Goal: Answer question/provide support: Share knowledge or assist other users

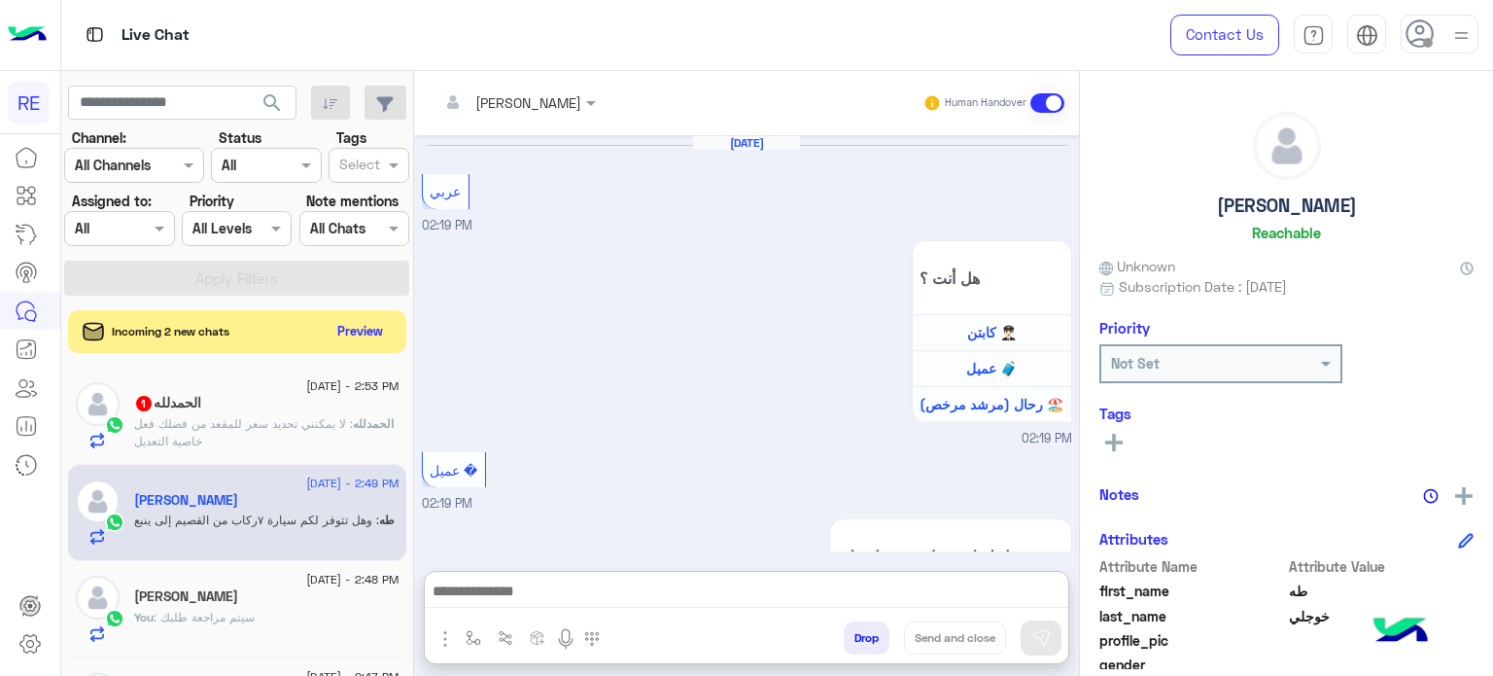
scroll to position [369, 0]
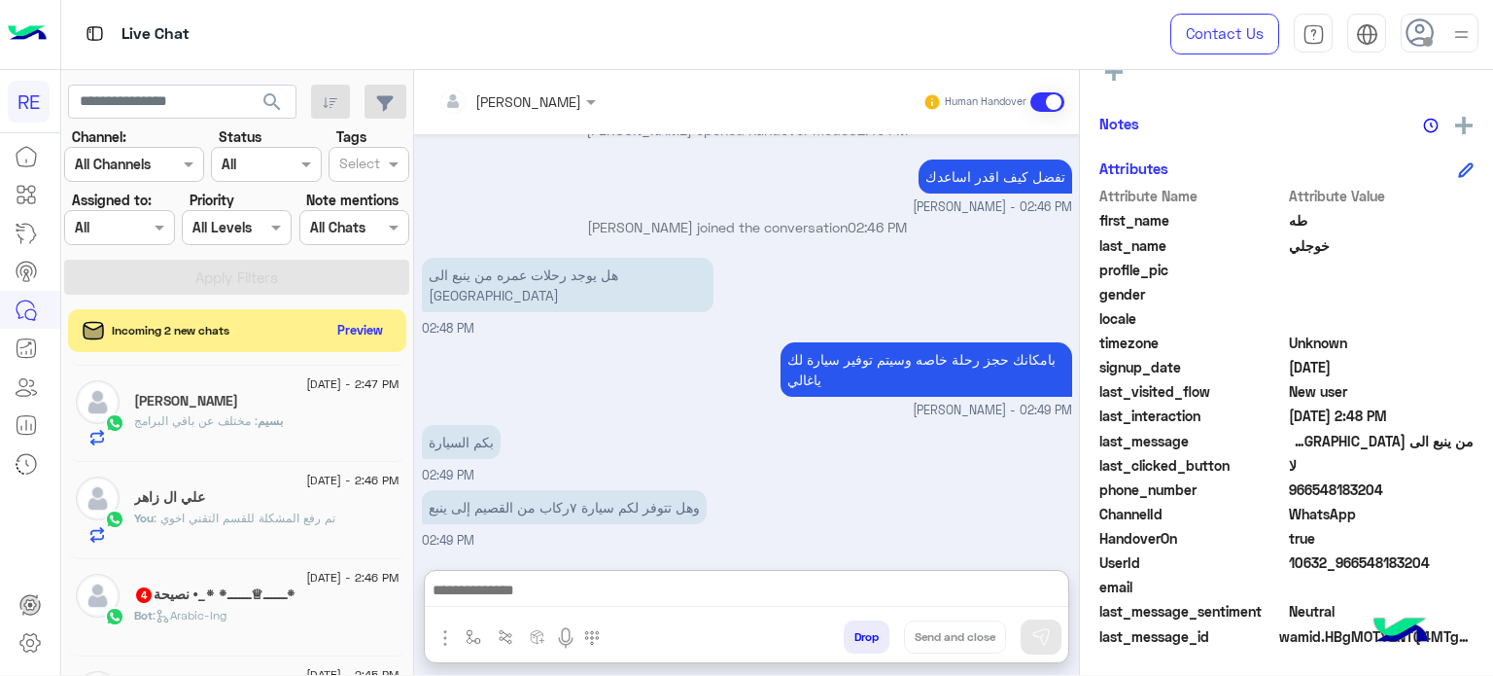
click at [575, 577] on textarea at bounding box center [747, 591] width 644 height 29
click at [373, 343] on div "Incoming 2 new chats Preview" at bounding box center [237, 330] width 338 height 43
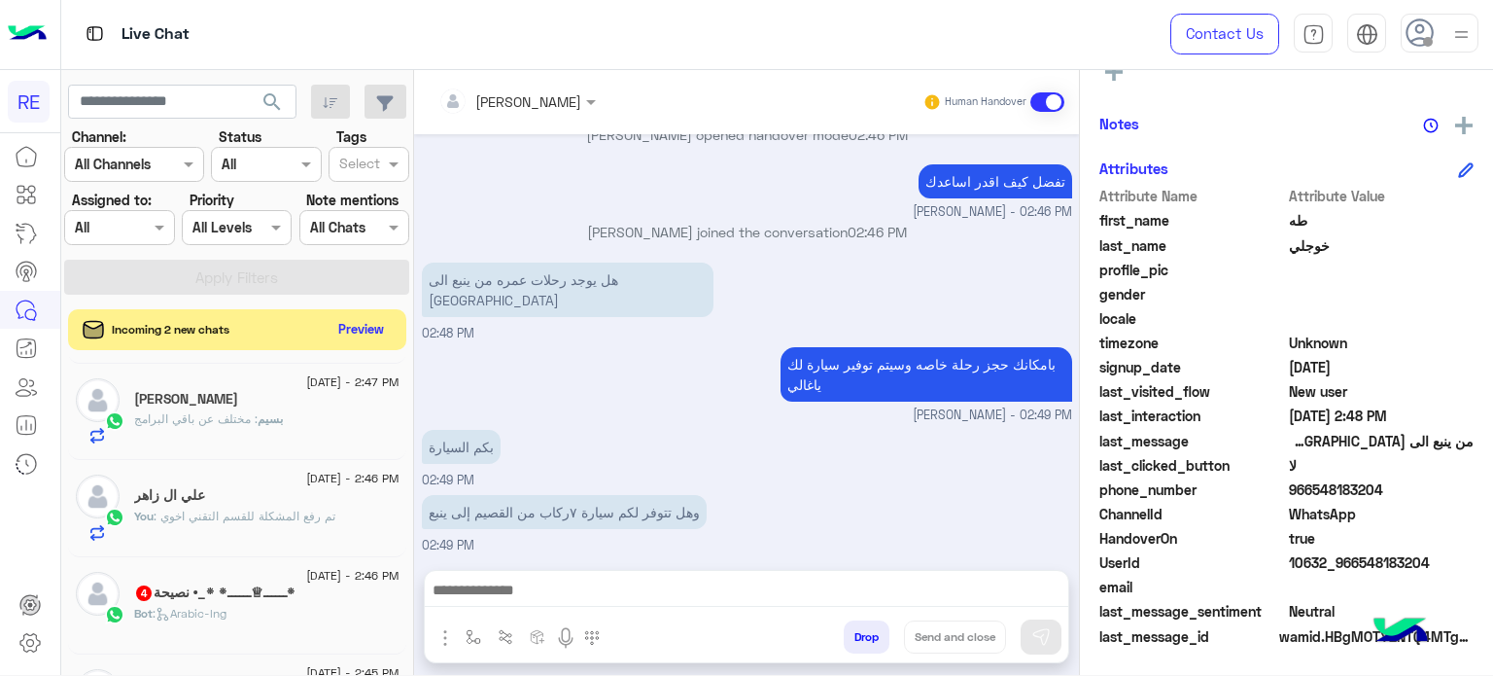
click at [377, 336] on button "Preview" at bounding box center [361, 329] width 60 height 26
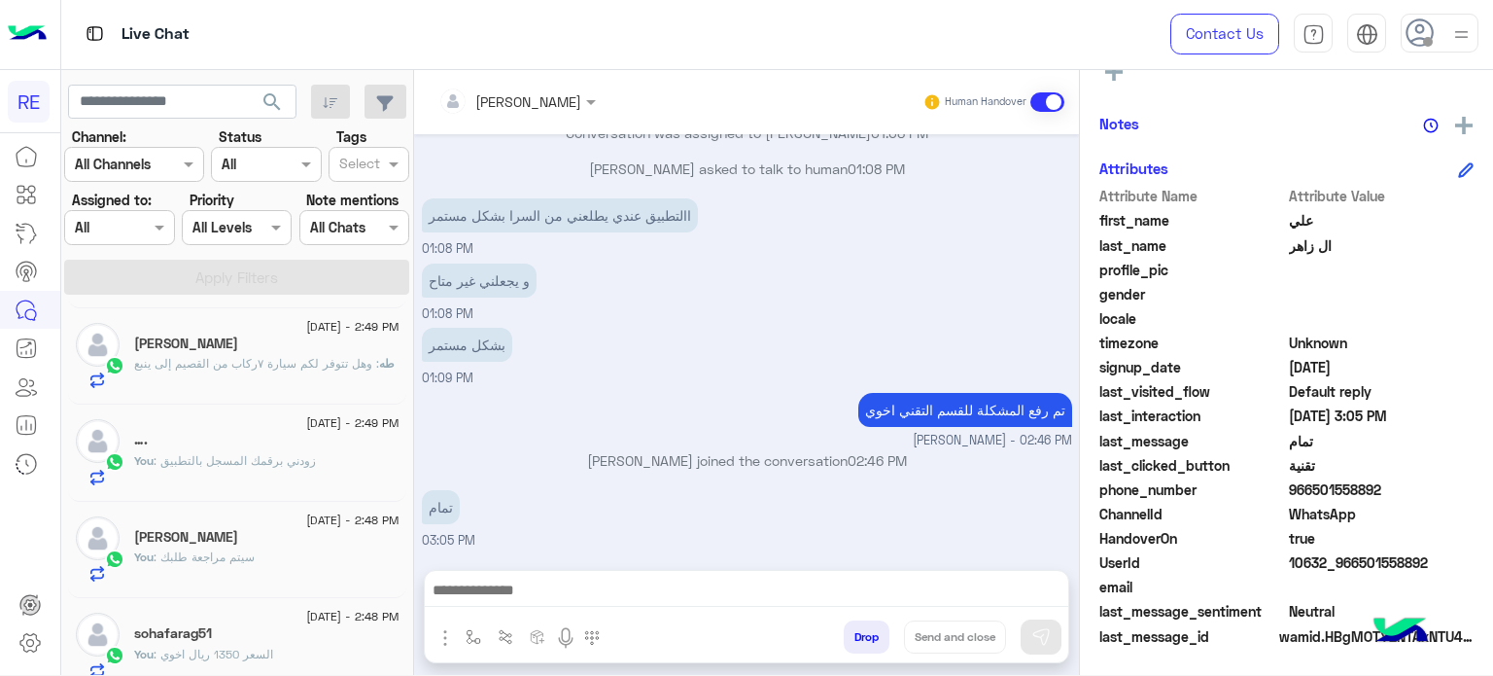
scroll to position [369, 0]
click at [211, 106] on input "text" at bounding box center [182, 102] width 228 height 35
paste input "*********"
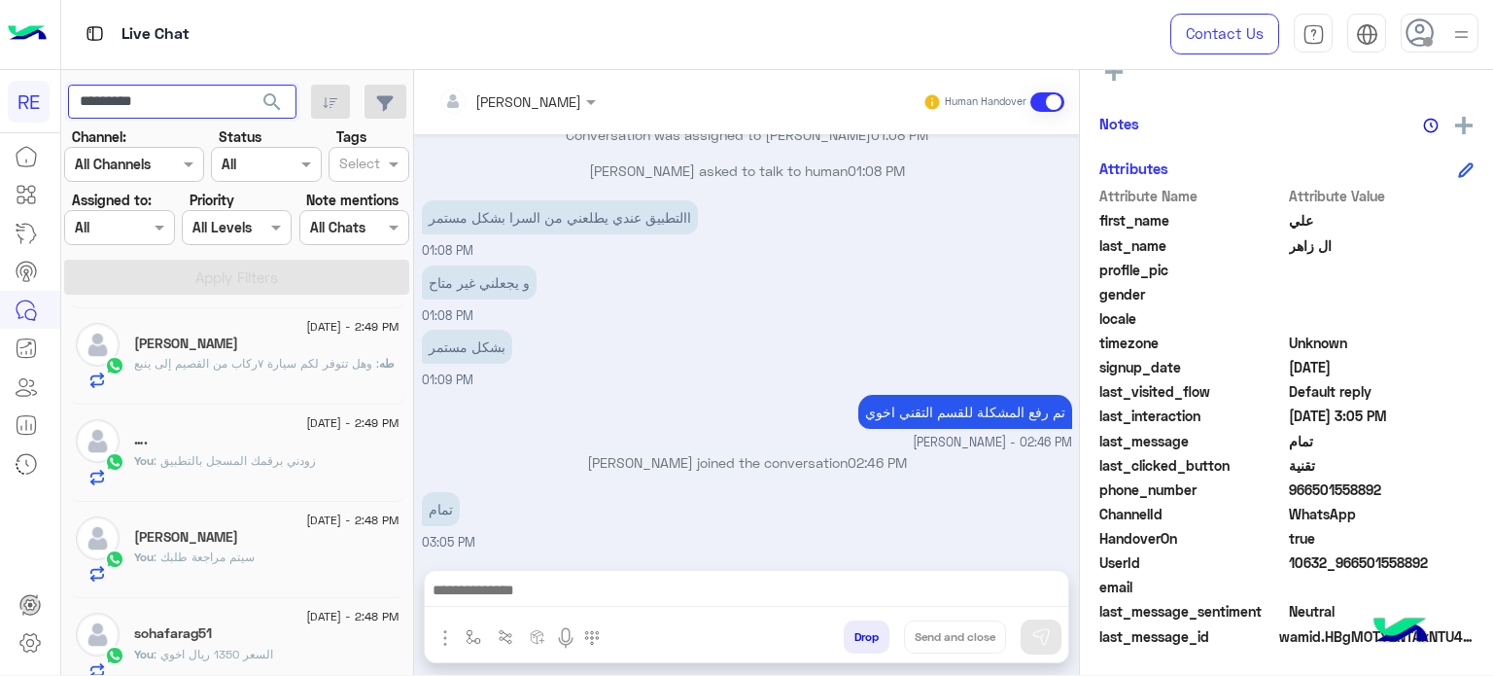
type input "*********"
click at [249, 85] on button "search" at bounding box center [273, 106] width 48 height 42
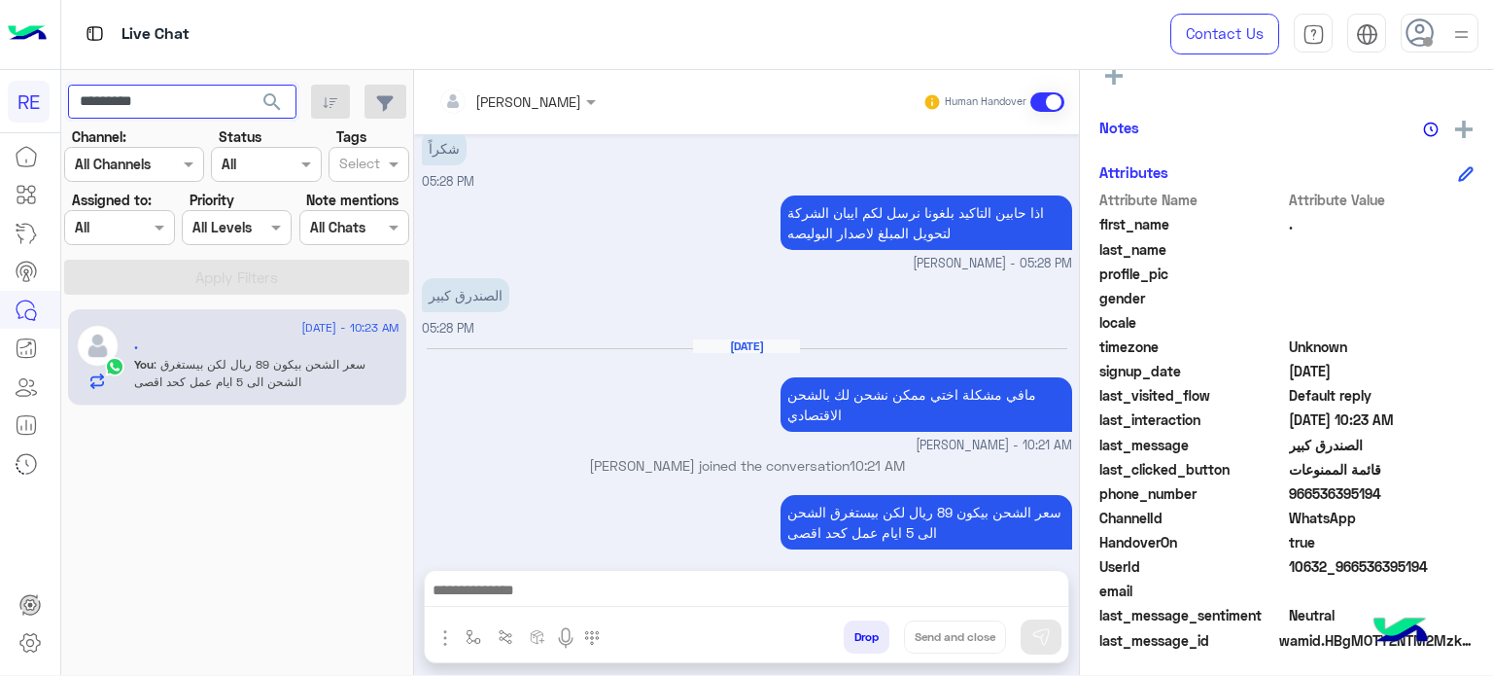
scroll to position [369, 0]
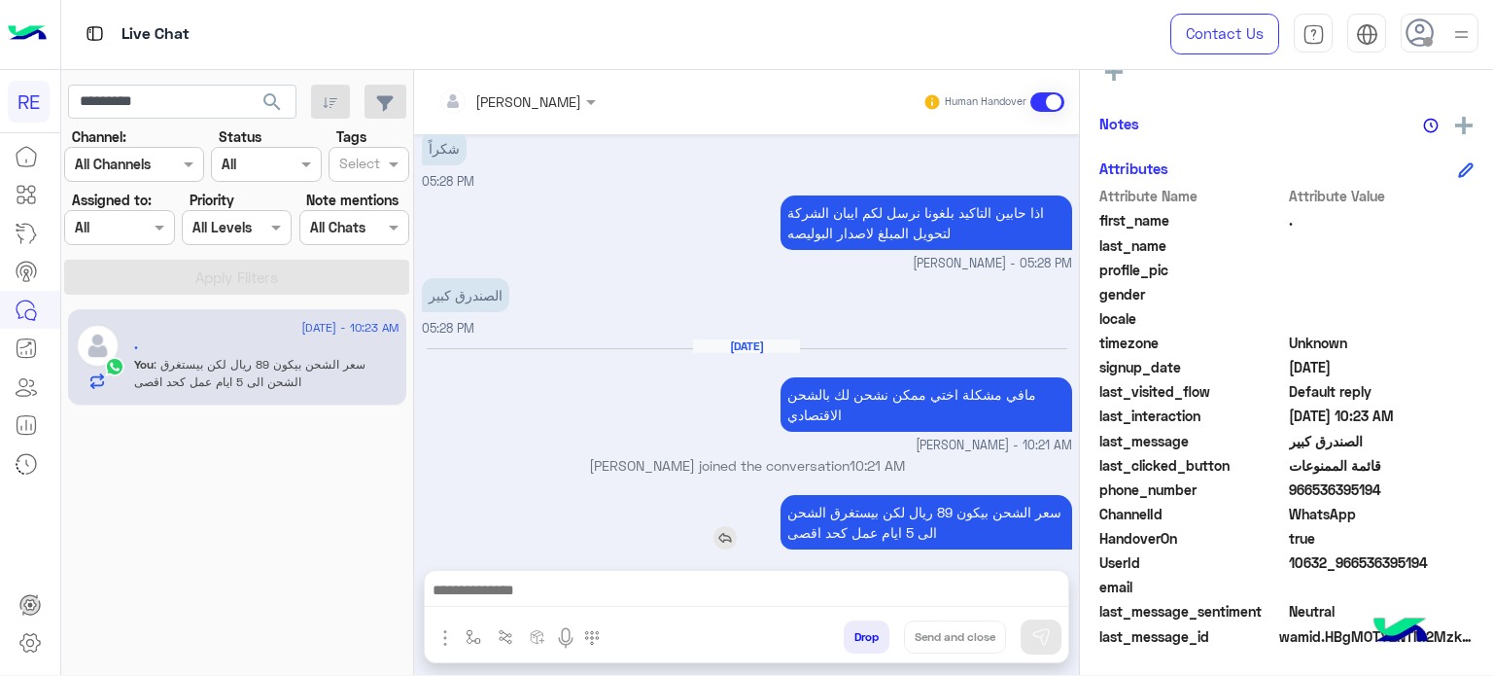
click at [988, 495] on p "سعر الشحن بيكون 89 ريال لكن بيستغرق الشحن الى 5 ايام عمل كحد اقصى" at bounding box center [927, 522] width 292 height 54
click at [681, 348] on div "[DATE]" at bounding box center [747, 355] width 641 height 15
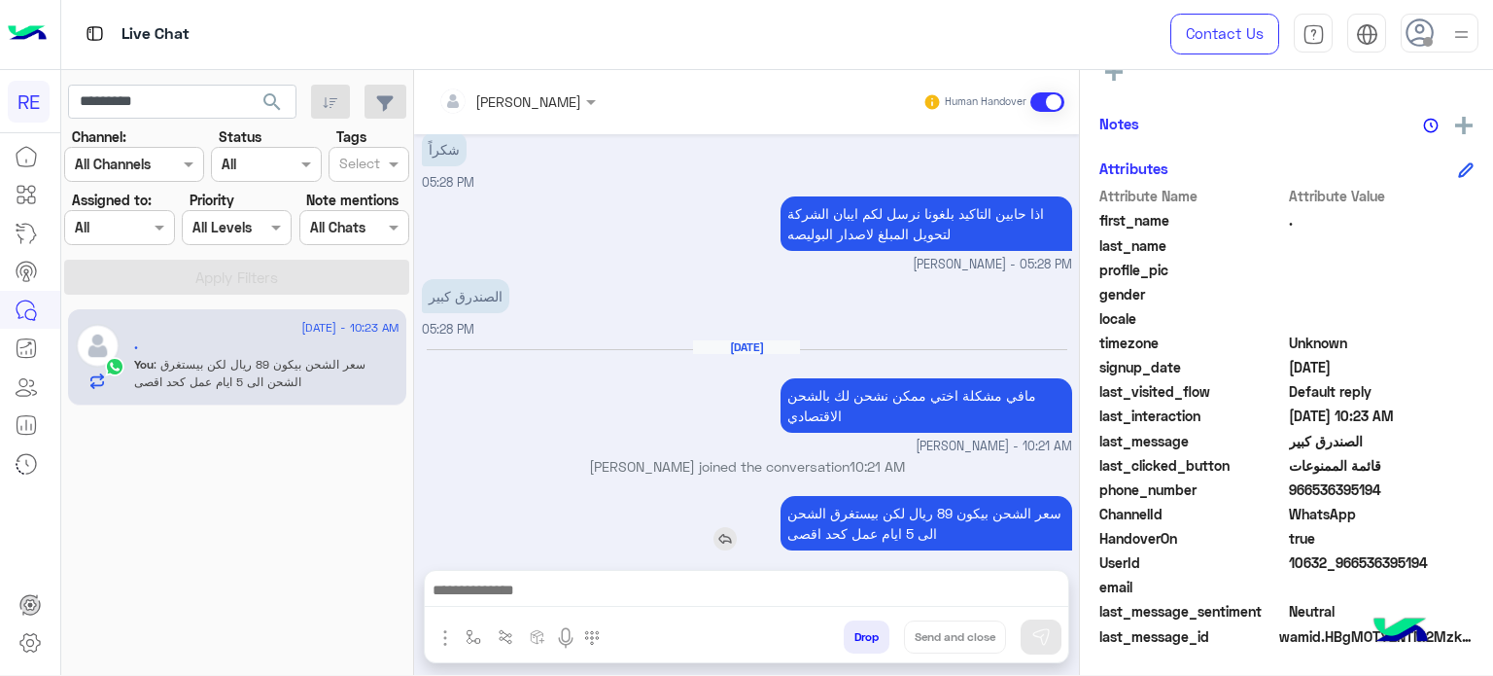
click at [976, 496] on p "سعر الشحن بيكون 89 ريال لكن بيستغرق الشحن الى 5 ايام عمل كحد اقصى" at bounding box center [927, 523] width 292 height 54
click at [879, 514] on p "سعر الشحن بيكون 89 ريال لكن بيستغرق الشحن الى 5 ايام عمل كحد اقصى" at bounding box center [927, 523] width 292 height 54
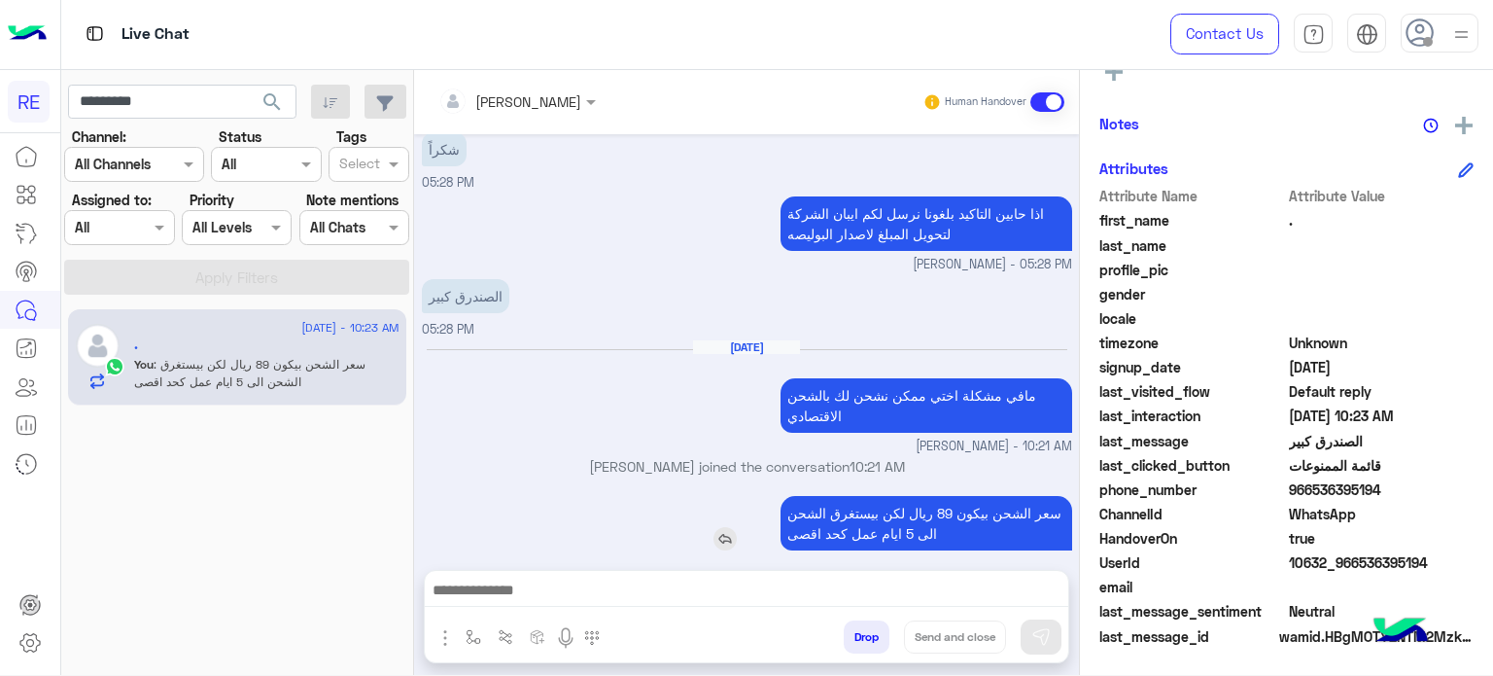
click at [879, 514] on p "سعر الشحن بيكون 89 ريال لكن بيستغرق الشحن الى 5 ايام عمل كحد اقصى" at bounding box center [927, 523] width 292 height 54
click at [937, 496] on p "سعر الشحن بيكون 89 ريال لكن بيستغرق الشحن الى 5 ايام عمل كحد اقصى" at bounding box center [927, 523] width 292 height 54
click at [932, 496] on p "سعر الشحن بيكون 89 ريال لكن بيستغرق الشحن الى 5 ايام عمل كحد اقصى" at bounding box center [927, 523] width 292 height 54
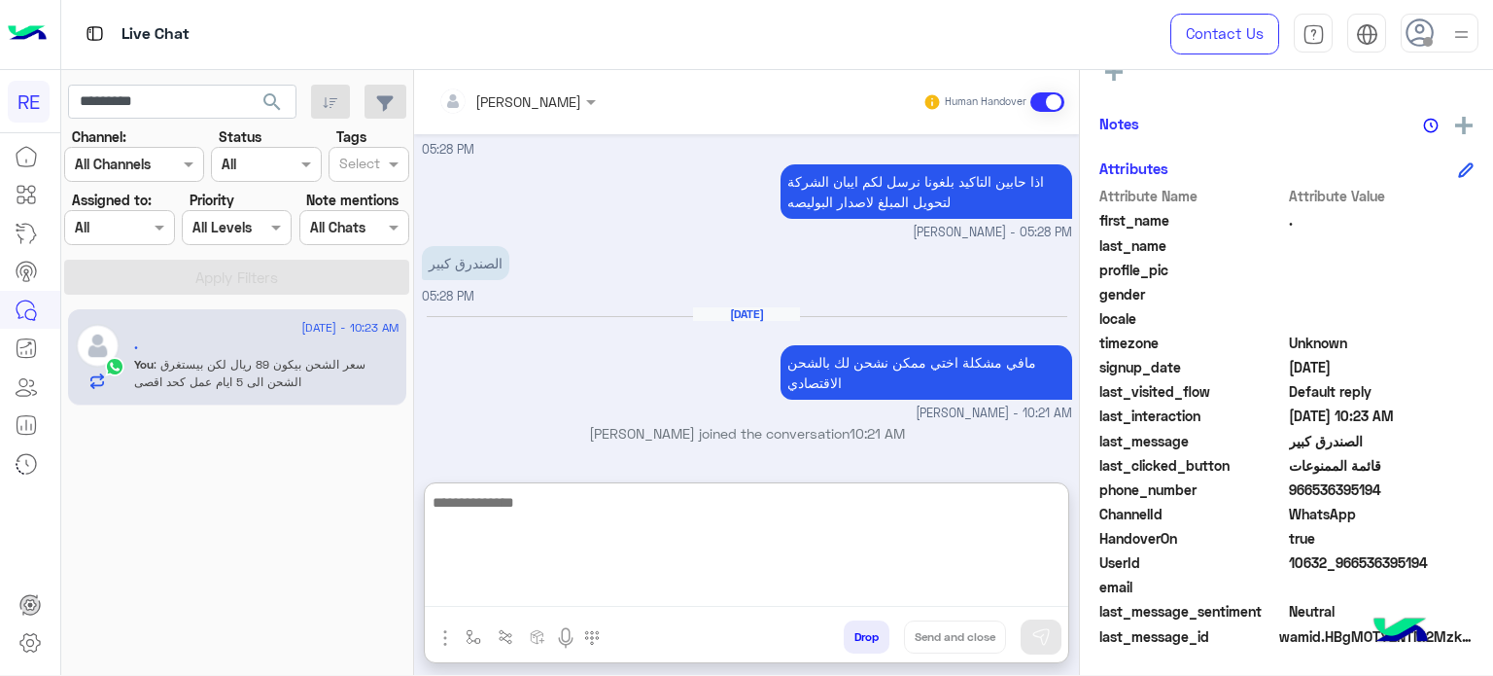
scroll to position [4718, 0]
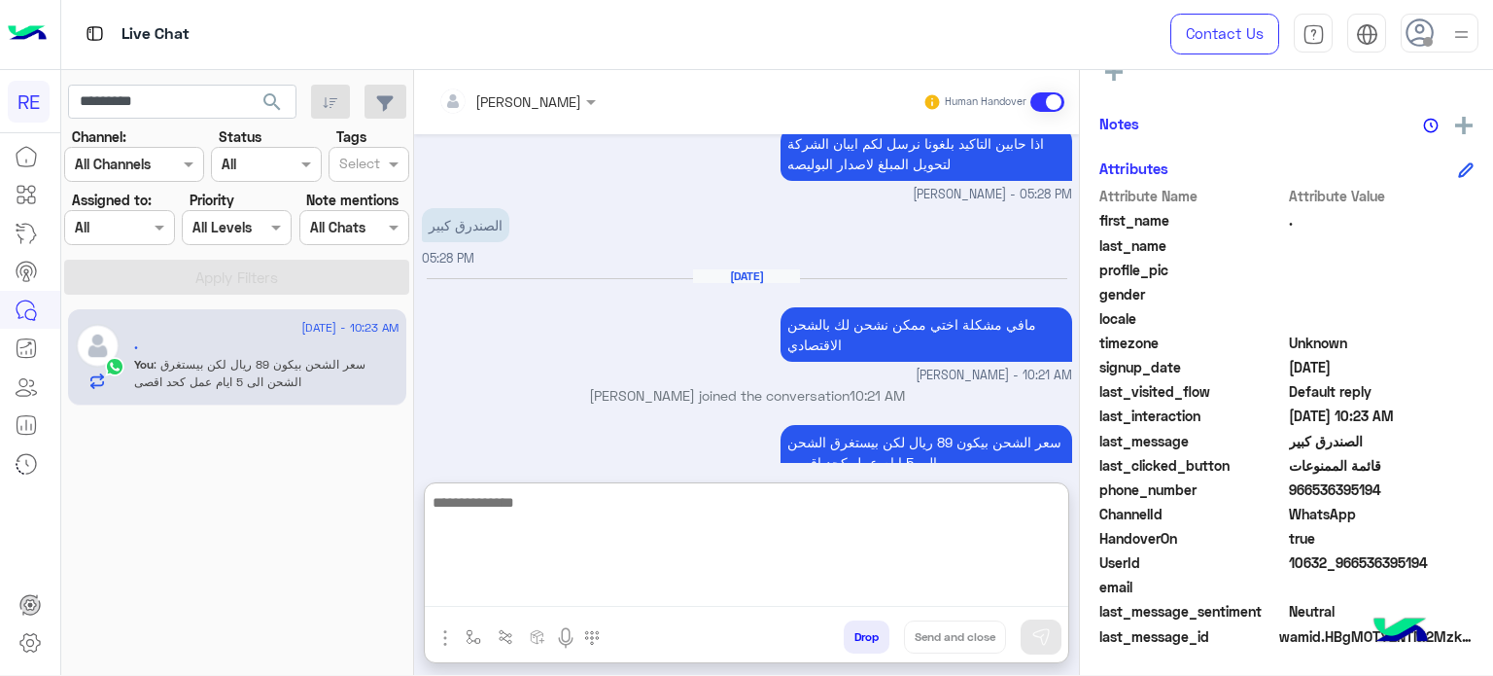
click at [812, 597] on textarea at bounding box center [747, 548] width 644 height 117
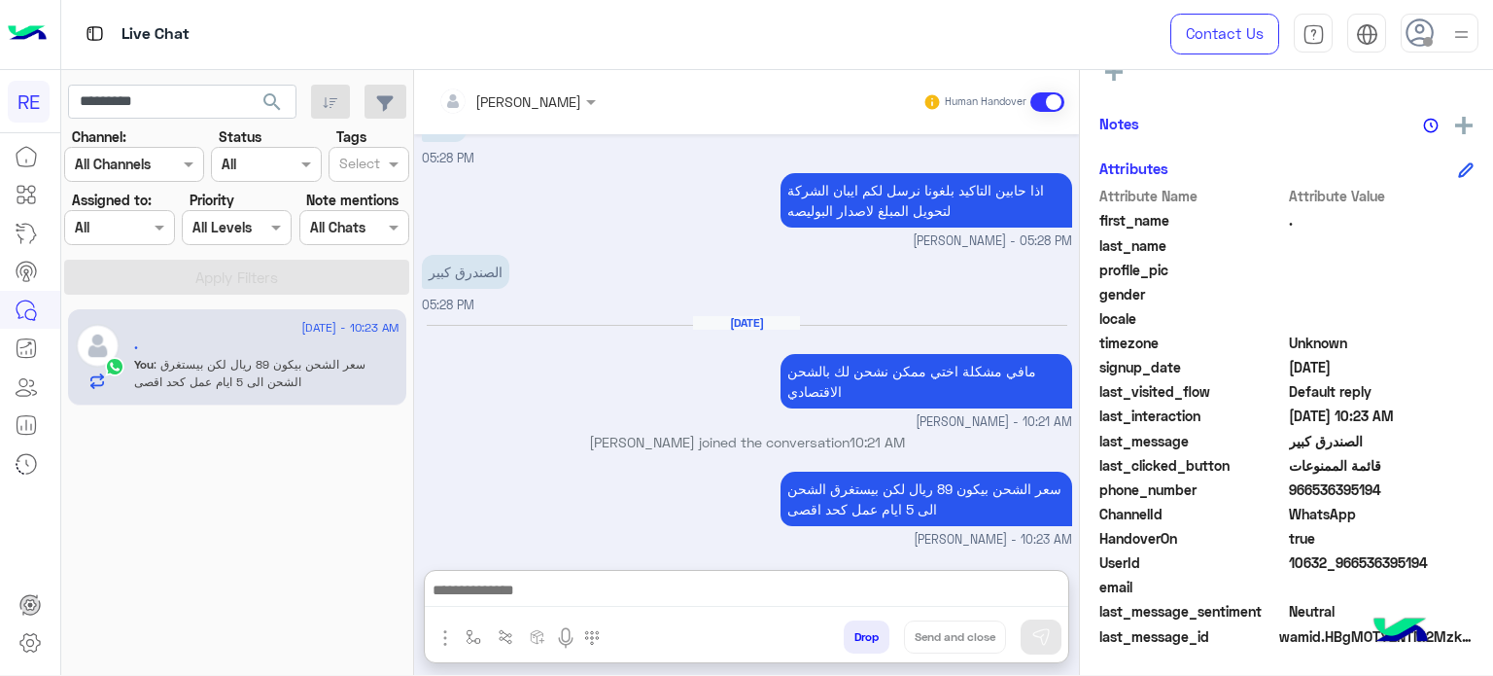
click at [549, 368] on div "[DATE] مافي مشكلة اختي ممكن نشحن لك بالشحن الاقتصادي [PERSON_NAME] - 10:21 AM" at bounding box center [747, 373] width 650 height 117
click at [972, 486] on p "سعر الشحن بيكون 89 ريال لكن بيستغرق الشحن الى 5 ايام عمل كحد اقصى" at bounding box center [927, 498] width 292 height 54
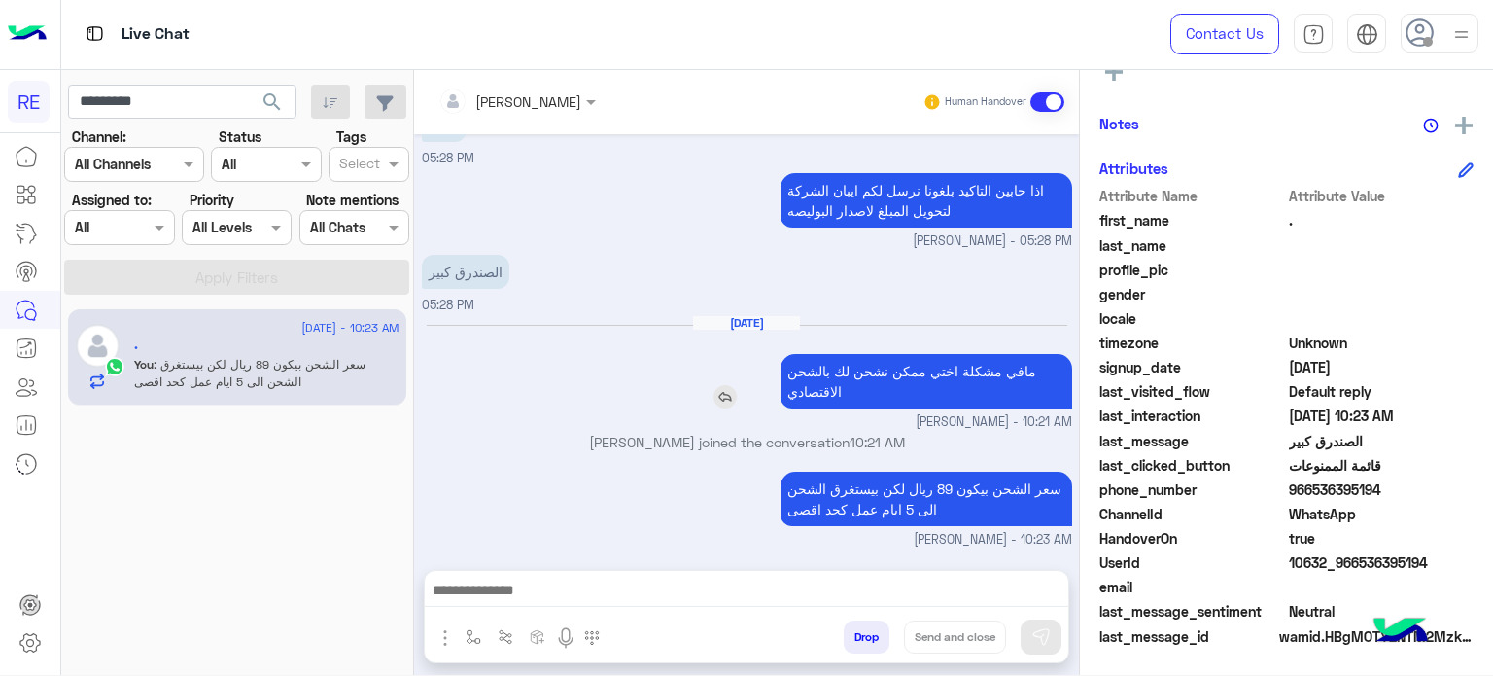
click at [1017, 375] on p "مافي مشكلة اختي ممكن نشحن لك بالشحن الاقتصادي" at bounding box center [927, 381] width 292 height 54
click at [937, 368] on p "مافي مشكلة اختي ممكن نشحن لك بالشحن الاقتصادي" at bounding box center [927, 381] width 292 height 54
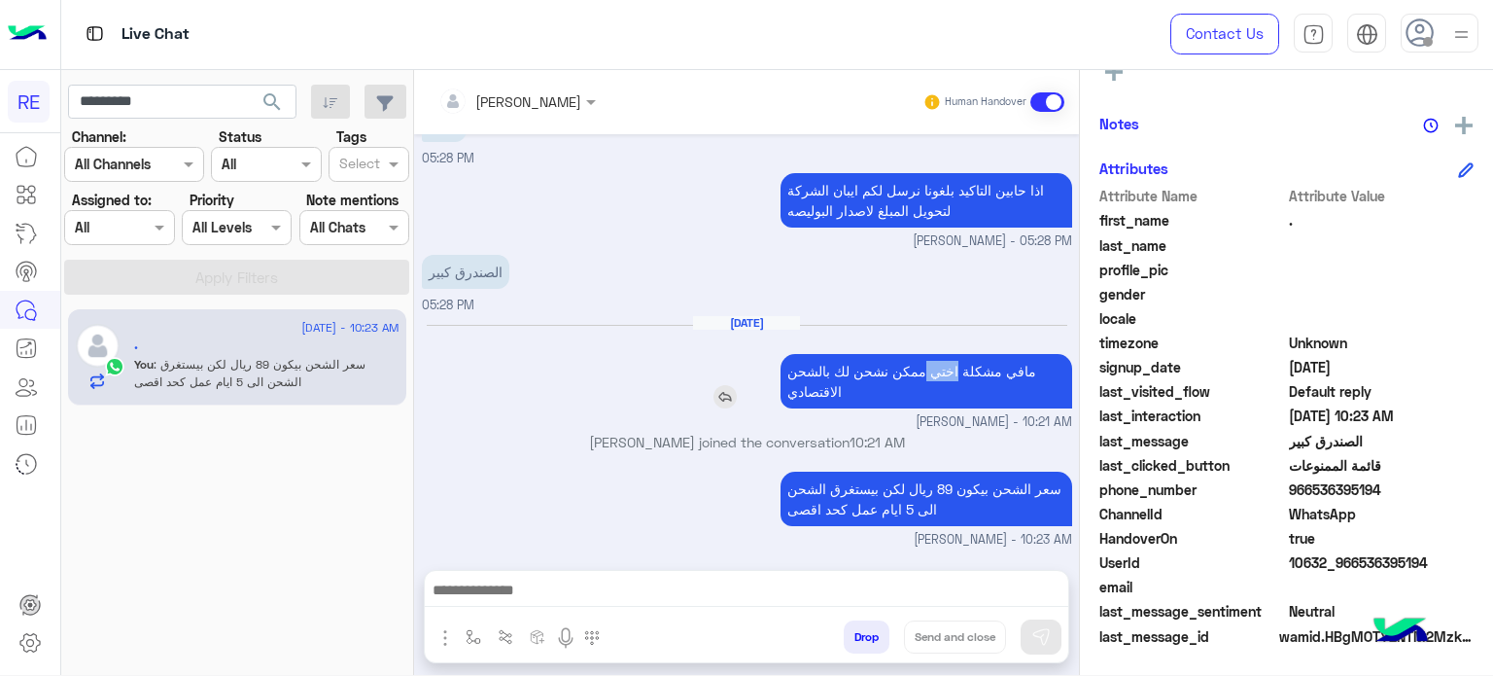
click at [930, 376] on p "مافي مشكلة اختي ممكن نشحن لك بالشحن الاقتصادي" at bounding box center [927, 381] width 292 height 54
click at [139, 105] on input "*********" at bounding box center [182, 102] width 228 height 35
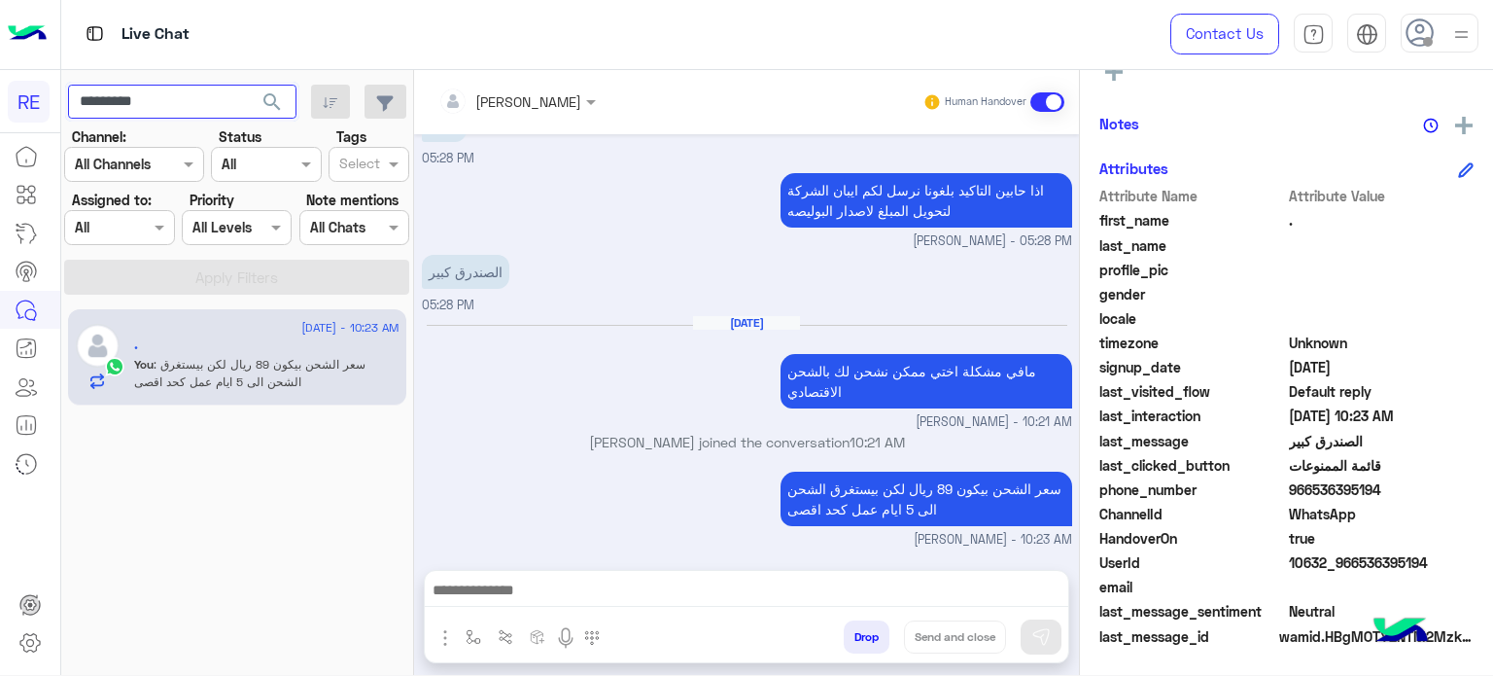
click at [139, 105] on input "*********" at bounding box center [182, 102] width 228 height 35
click at [249, 85] on button "search" at bounding box center [273, 106] width 48 height 42
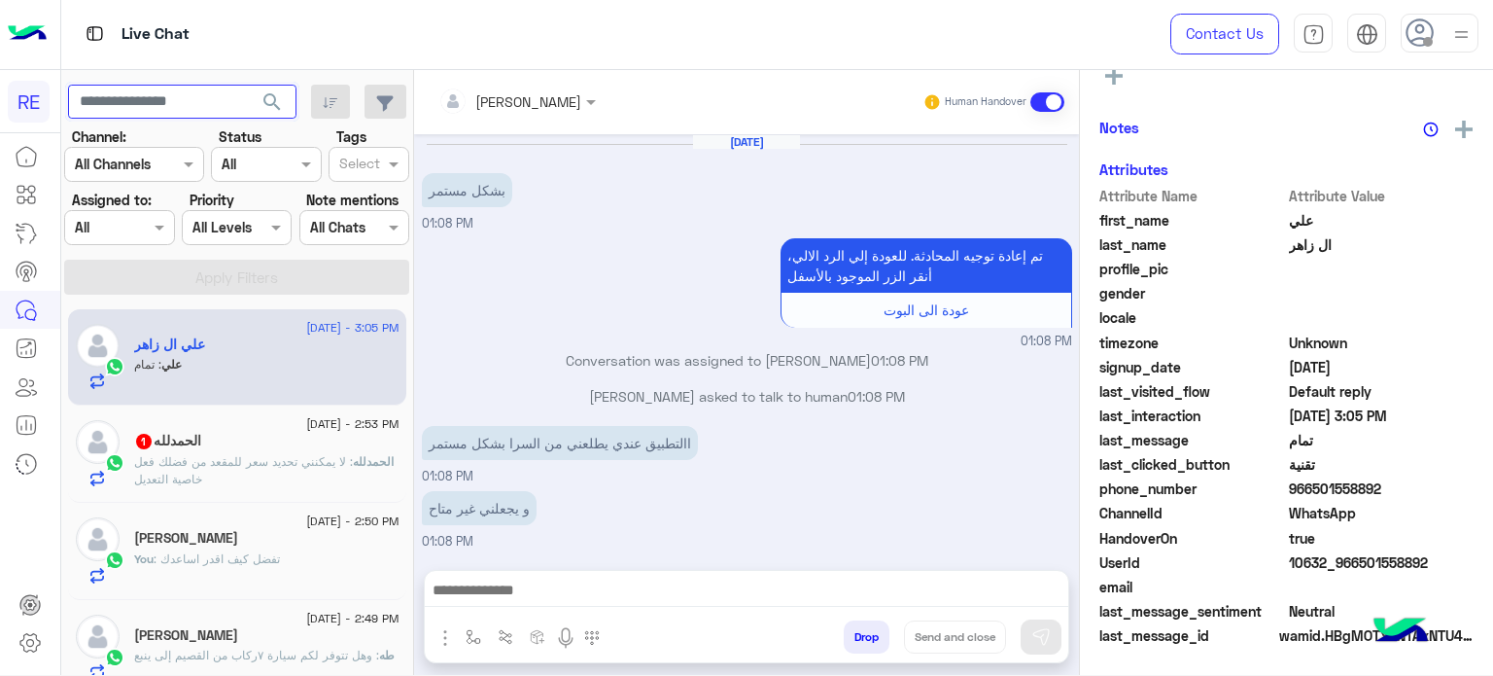
scroll to position [226, 0]
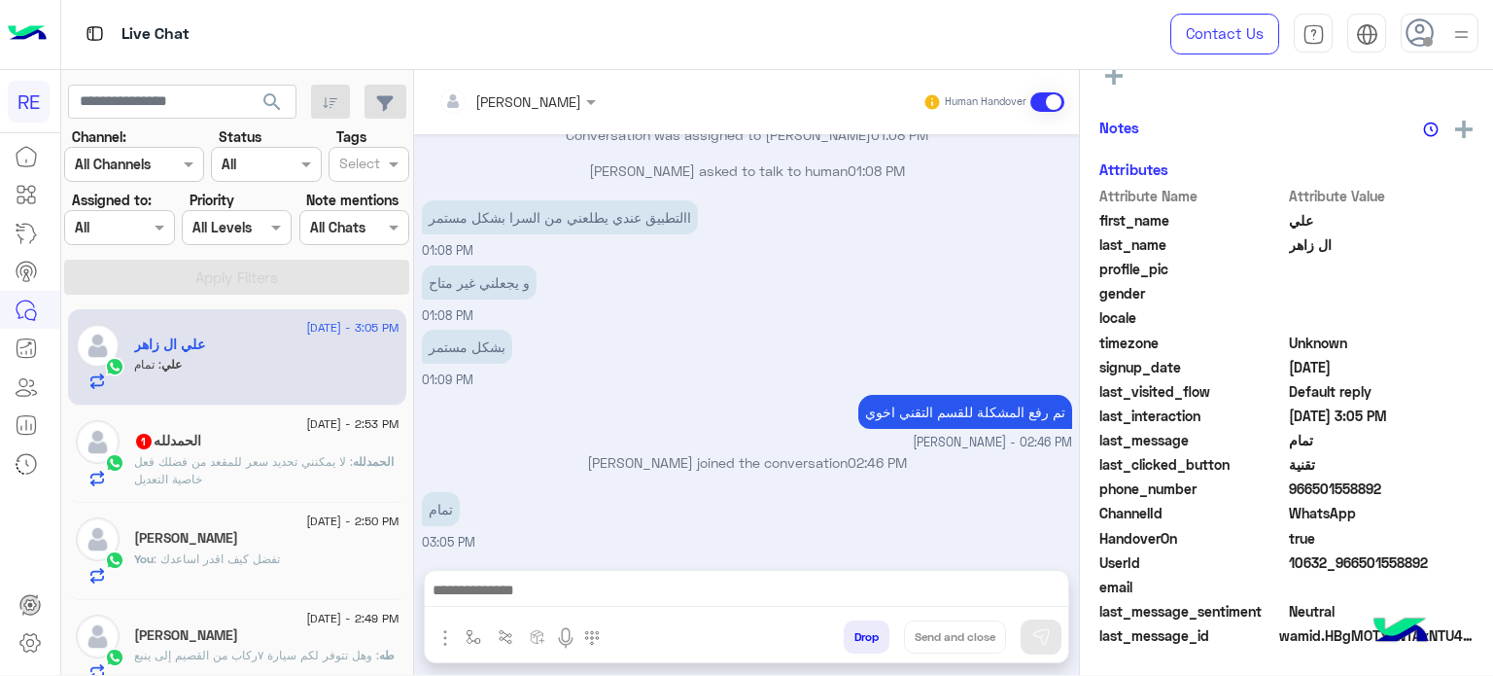
click at [222, 460] on span ": لا يمكنني تحديد سعر للمقعد من فضلك فعل خاصية التعديل" at bounding box center [243, 470] width 219 height 32
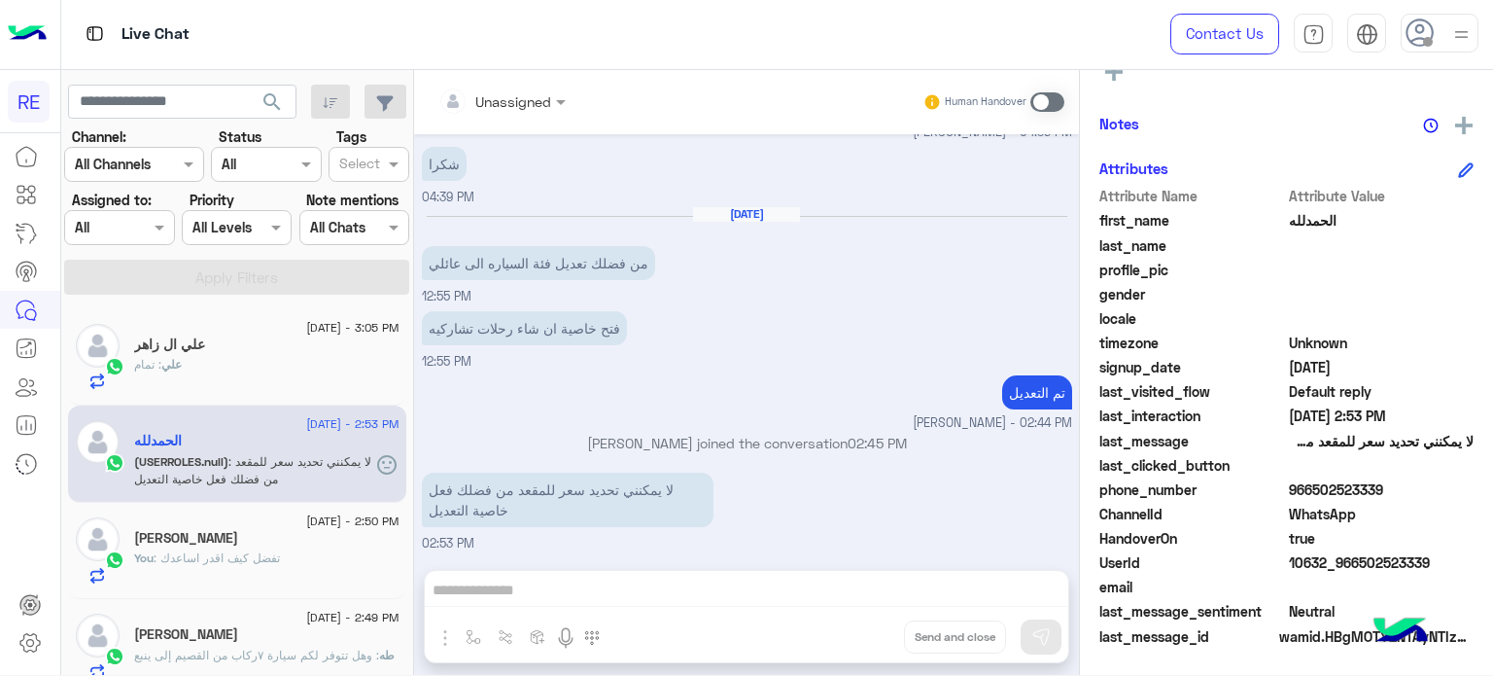
scroll to position [315, 0]
